Goal: Information Seeking & Learning: Learn about a topic

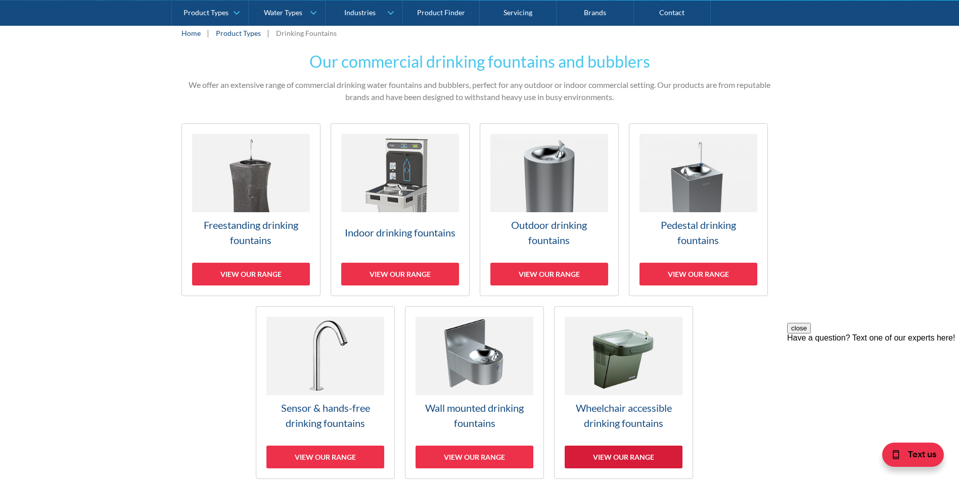
scroll to position [202, 0]
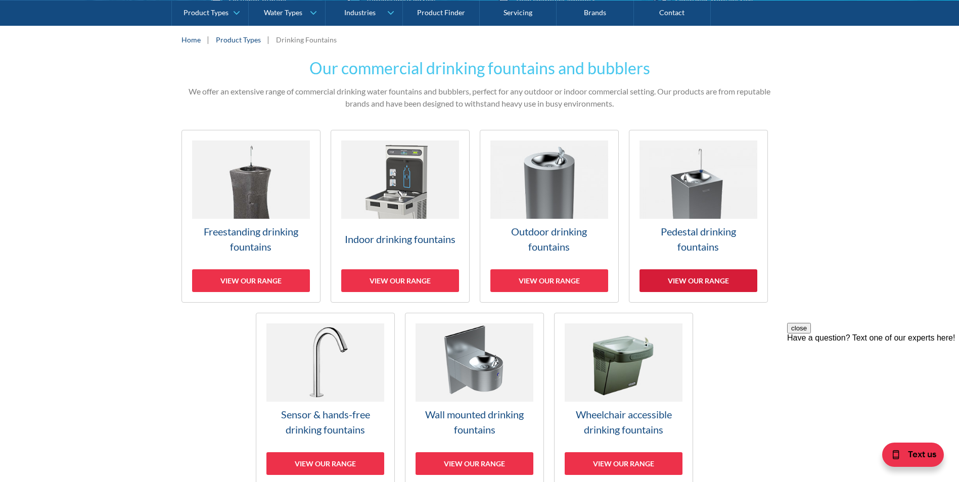
click at [710, 285] on div "View our range" at bounding box center [698, 280] width 118 height 23
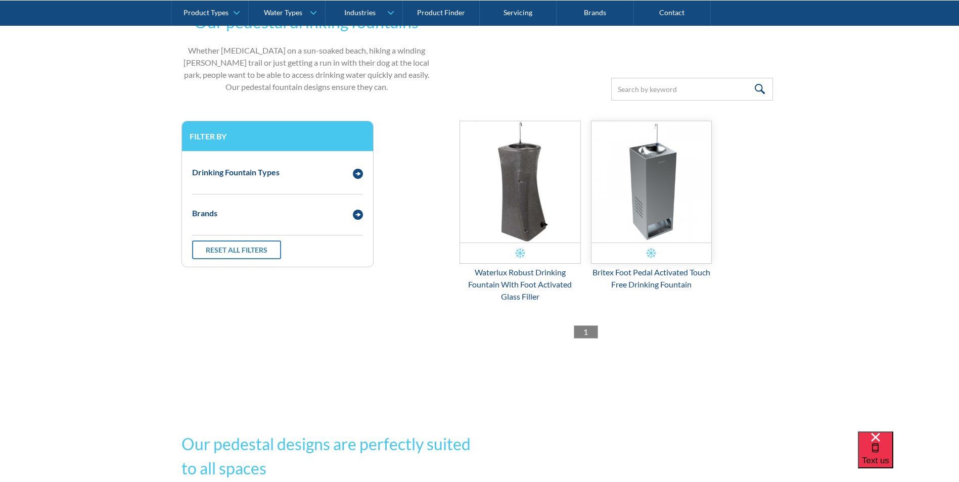
click at [649, 180] on img "Email Form 3" at bounding box center [651, 181] width 120 height 121
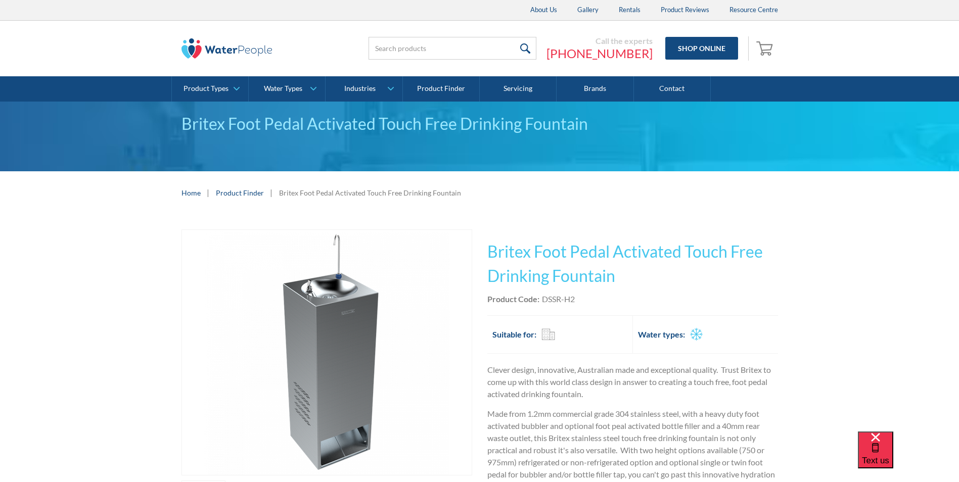
click at [314, 291] on img "open lightbox" at bounding box center [326, 352] width 245 height 245
